Goal: Find specific page/section: Find specific page/section

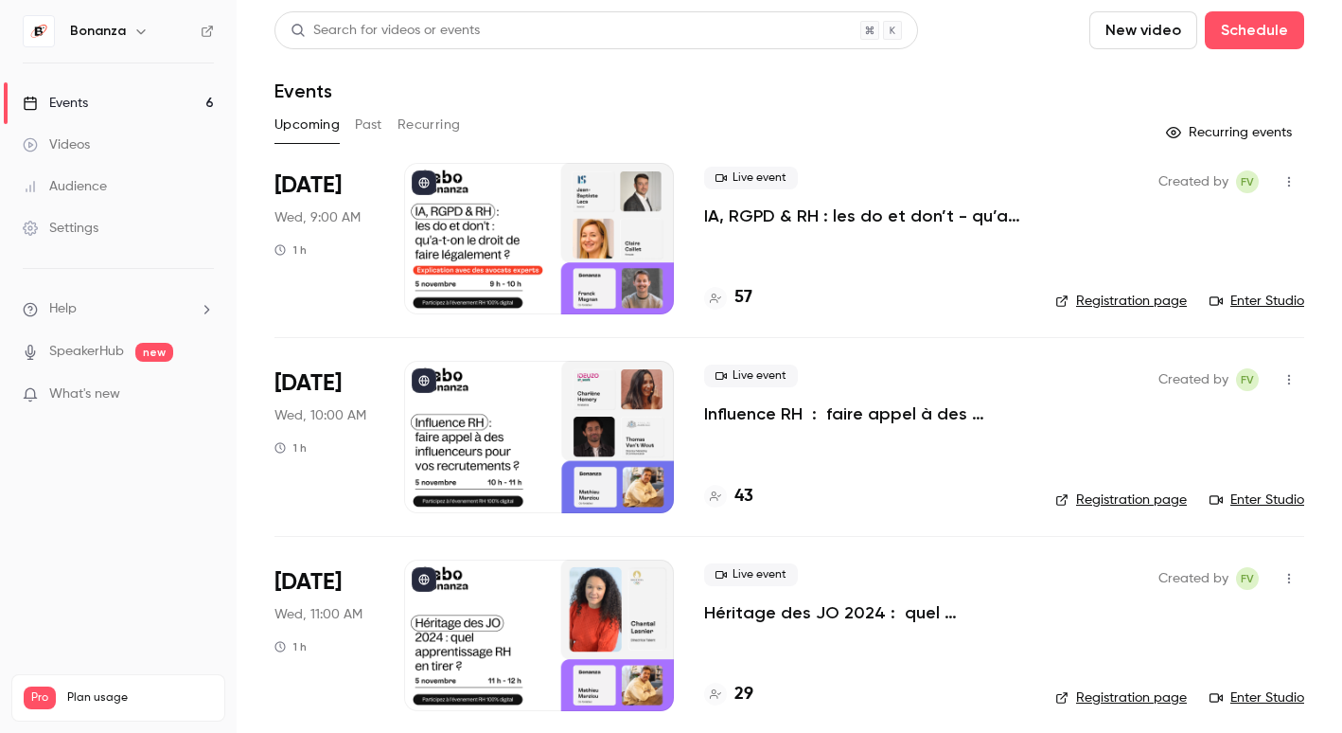
click at [85, 202] on link "Audience" at bounding box center [118, 187] width 237 height 42
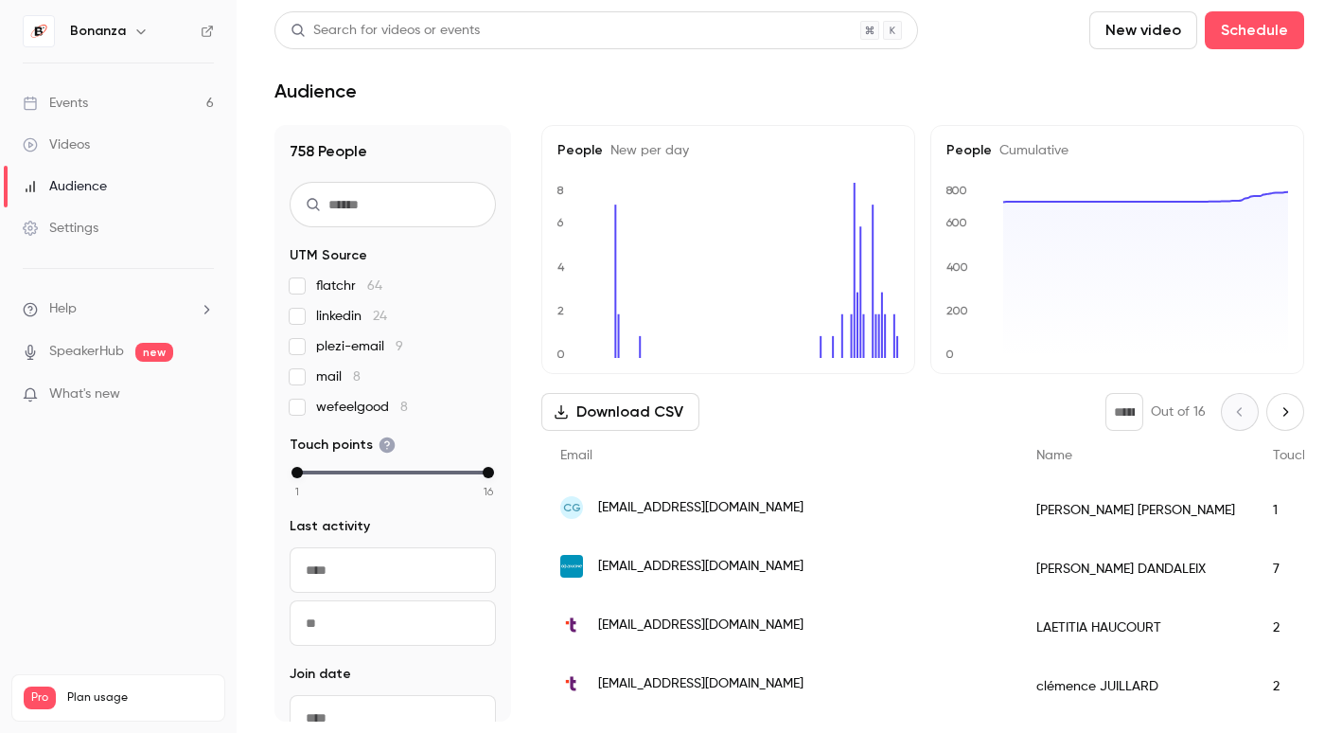
click at [146, 194] on link "Audience" at bounding box center [118, 187] width 237 height 42
click at [114, 176] on link "Audience" at bounding box center [118, 187] width 237 height 42
click at [691, 220] on icon "0 2 4 6 8" at bounding box center [729, 270] width 342 height 175
click at [672, 201] on icon "0 2 4 6 8" at bounding box center [729, 270] width 342 height 175
